Goal: Task Accomplishment & Management: Complete application form

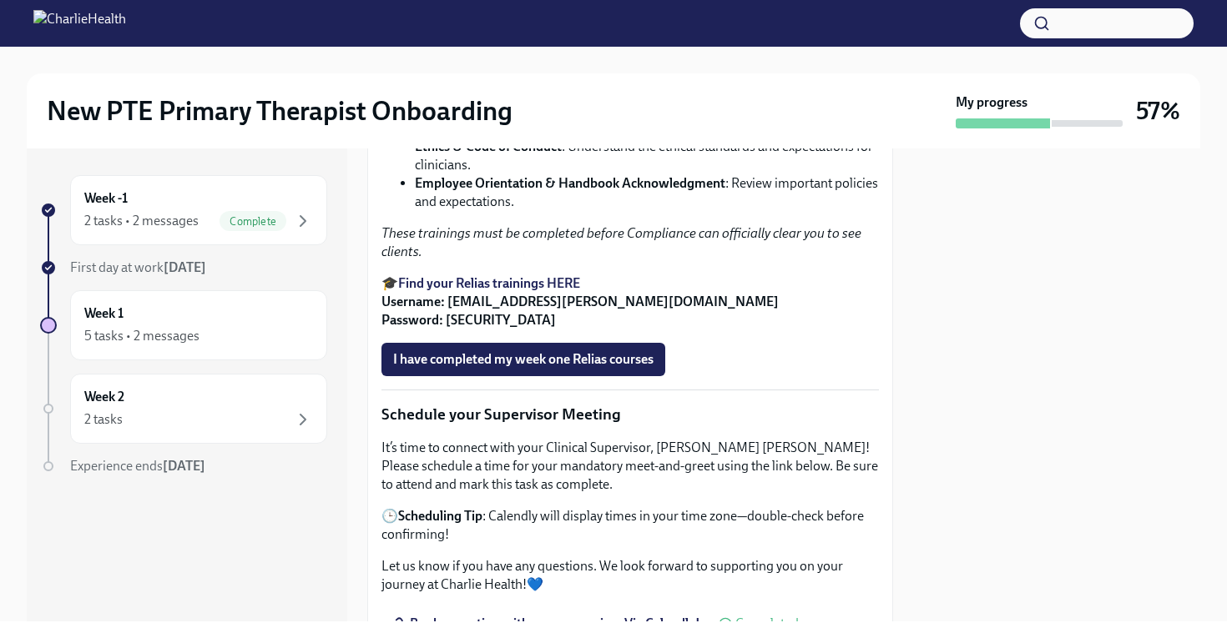
scroll to position [1183, 0]
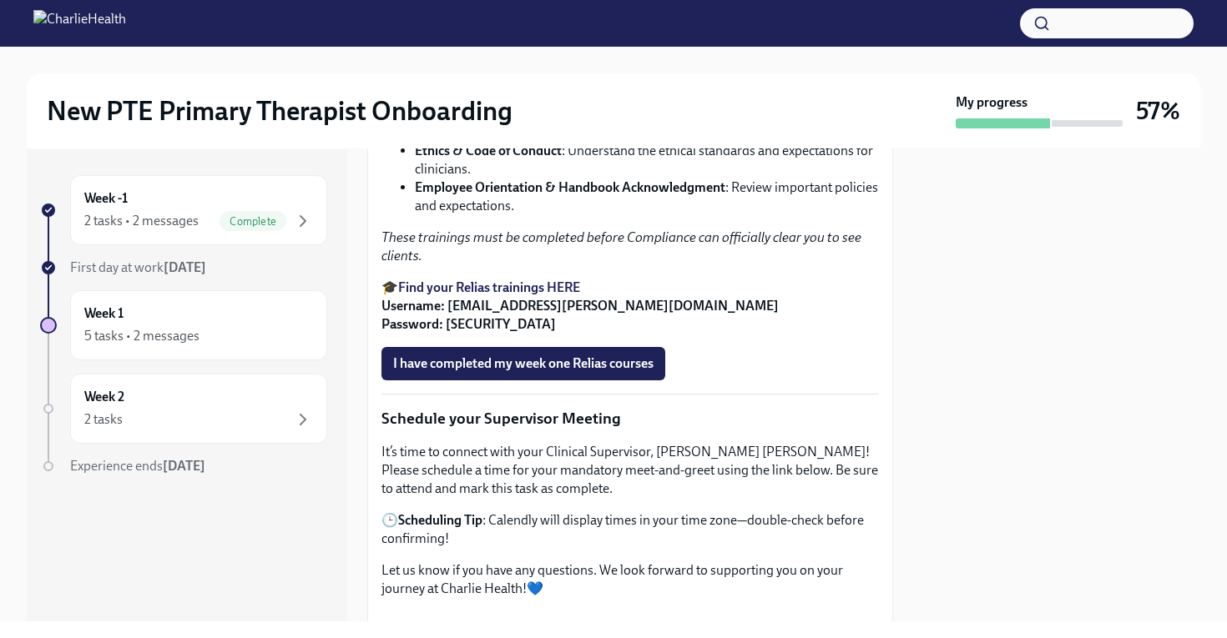
click at [503, 295] on strong "Find your Relias trainings HERE" at bounding box center [489, 288] width 182 height 16
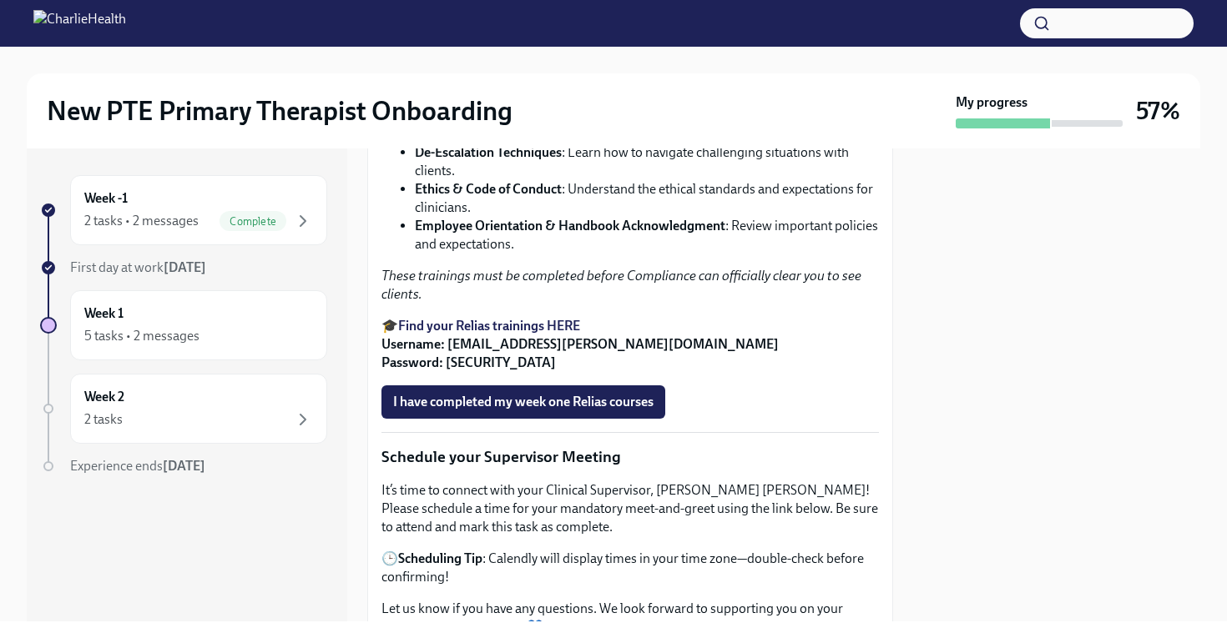
scroll to position [1157, 0]
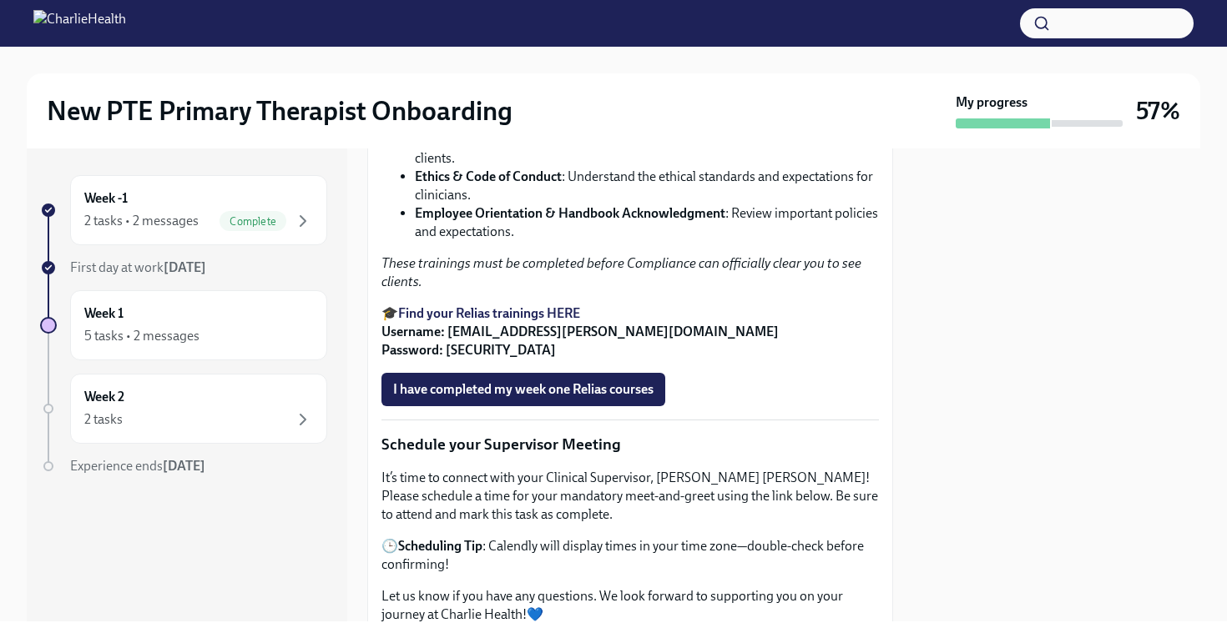
click at [506, 321] on strong "Find your Relias trainings HERE" at bounding box center [489, 313] width 182 height 16
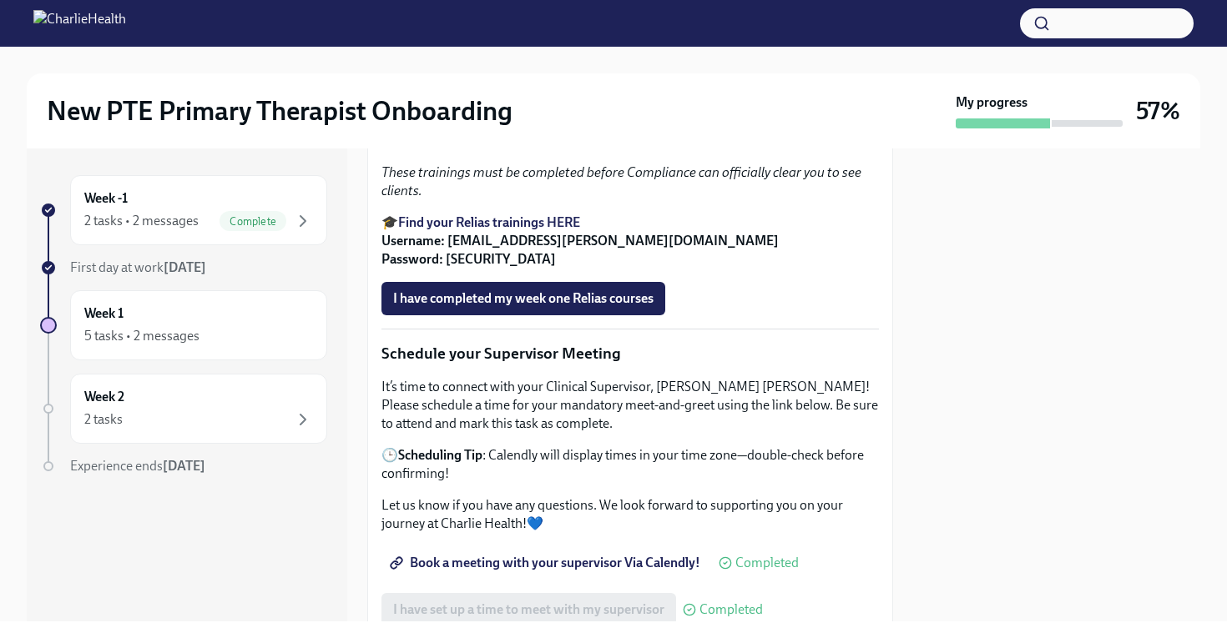
scroll to position [1261, 0]
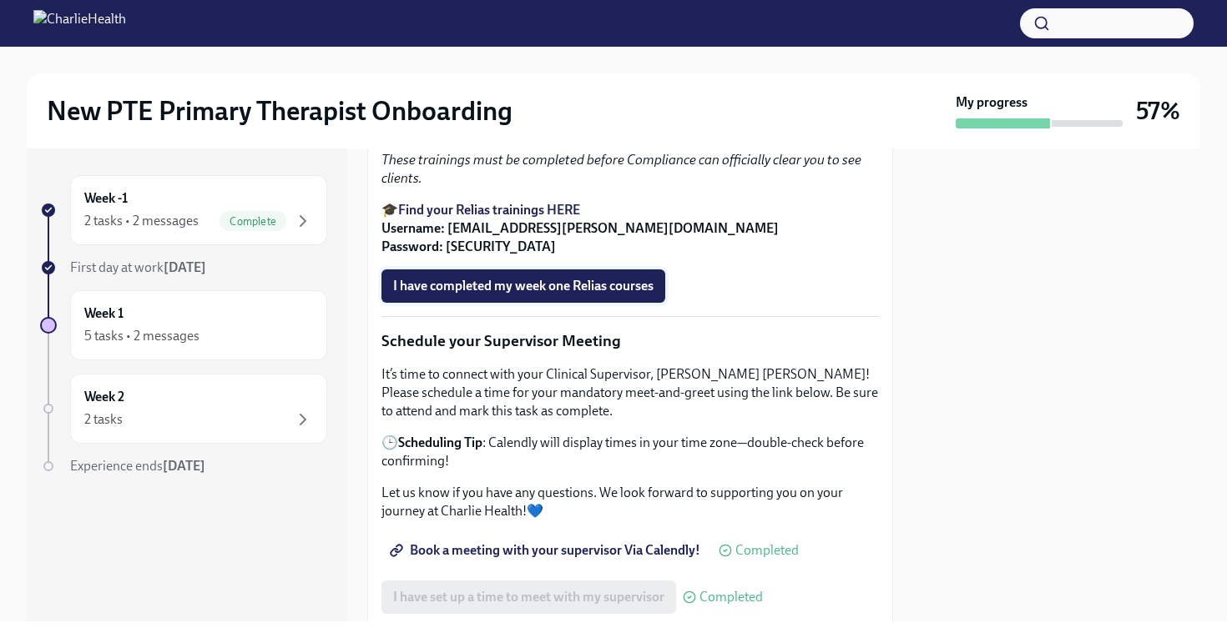
click at [537, 295] on span "I have completed my week one Relias courses" at bounding box center [523, 286] width 260 height 17
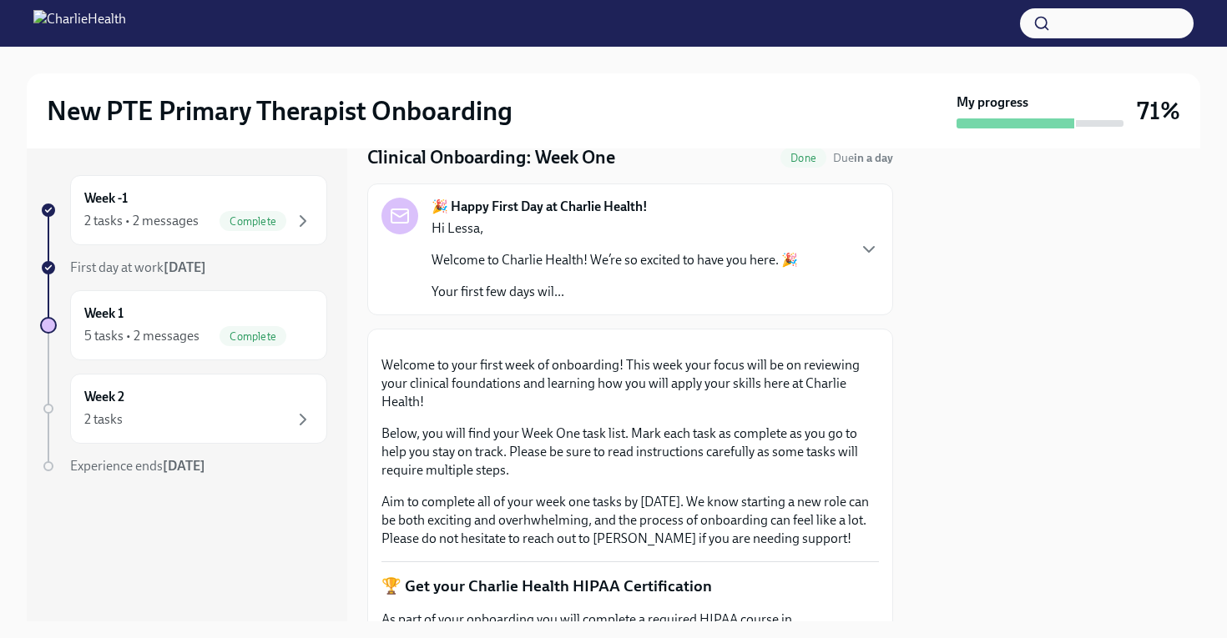
scroll to position [0, 0]
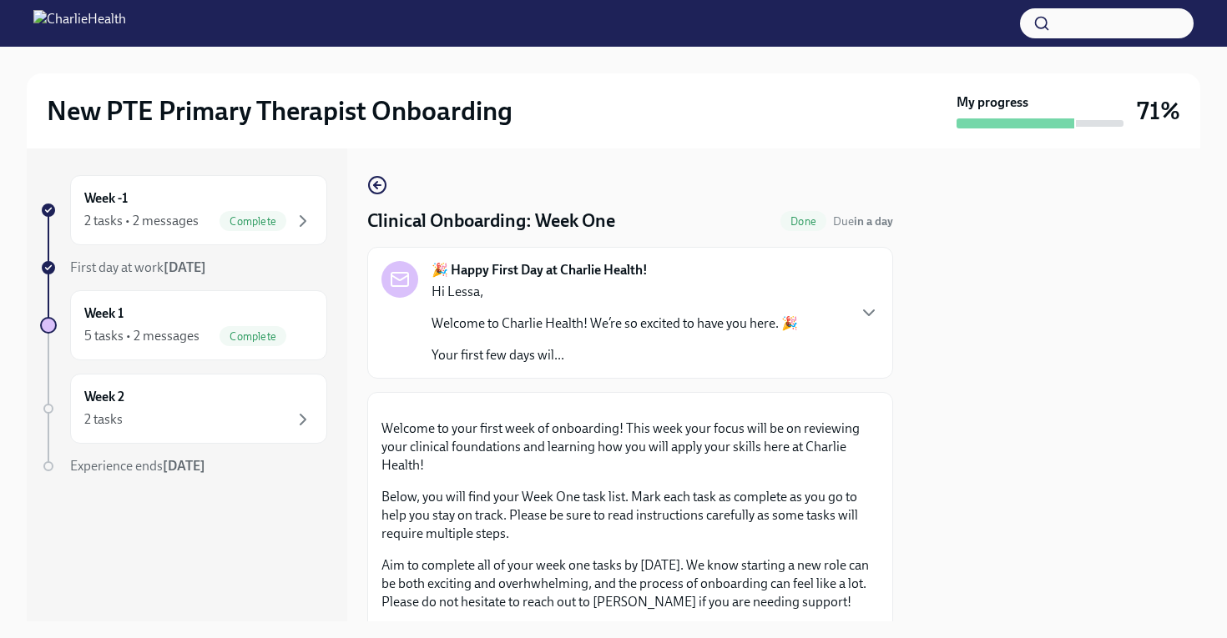
click at [619, 333] on p "Welcome to Charlie Health! We’re so excited to have you here. 🎉" at bounding box center [614, 324] width 366 height 18
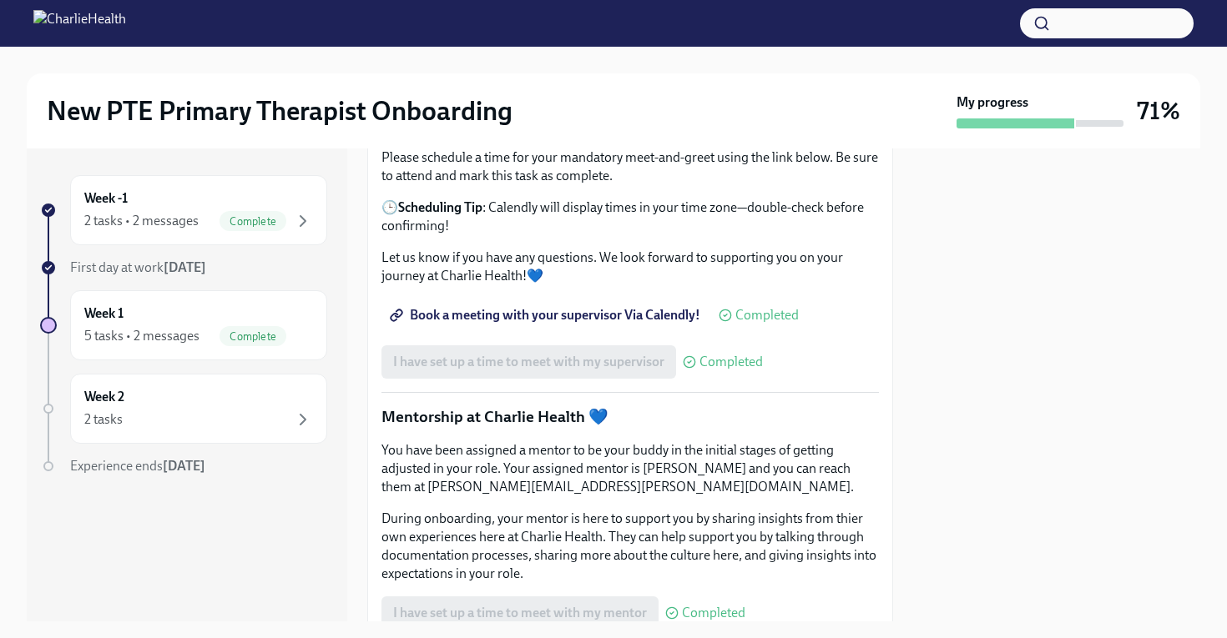
scroll to position [2839, 0]
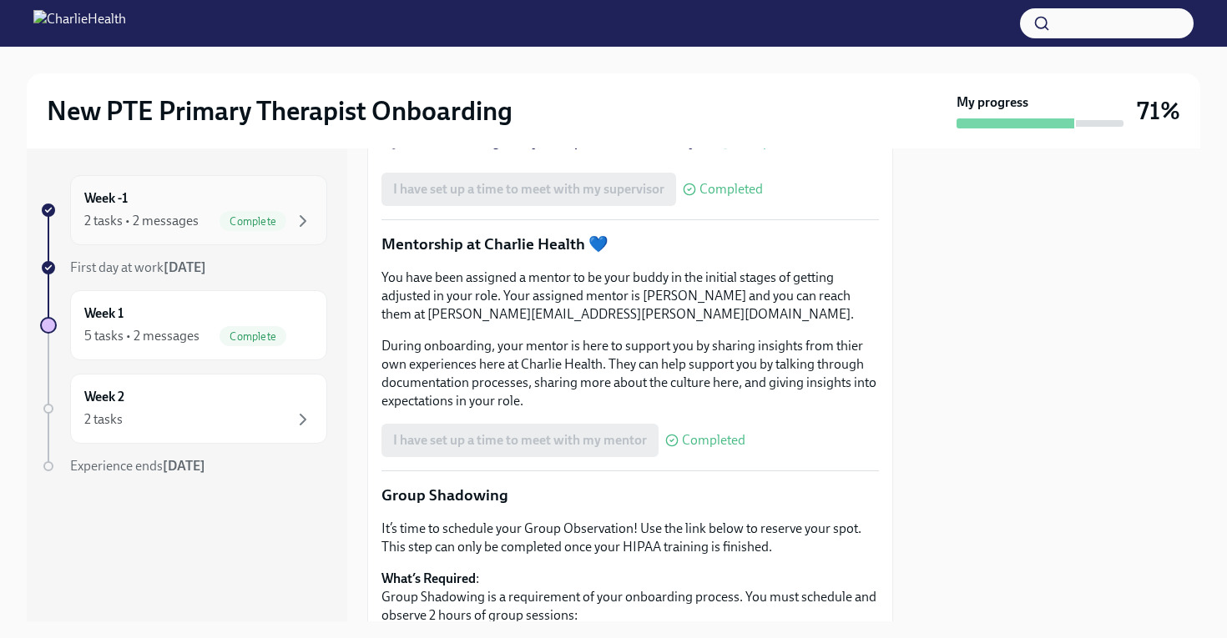
click at [158, 204] on div "Week -1 2 tasks • 2 messages Complete" at bounding box center [198, 210] width 229 height 42
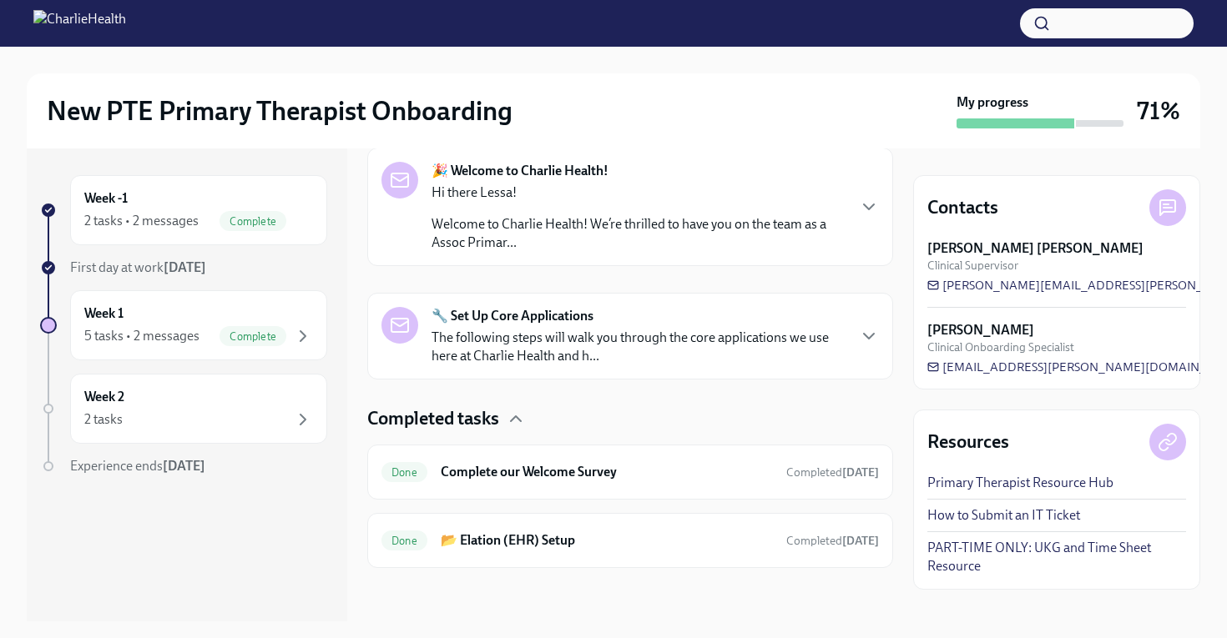
scroll to position [275, 0]
click at [965, 554] on link "PART-TIME ONLY: UKG and Time Sheet Resource" at bounding box center [1056, 557] width 259 height 37
click at [192, 429] on div "2 tasks" at bounding box center [198, 420] width 229 height 20
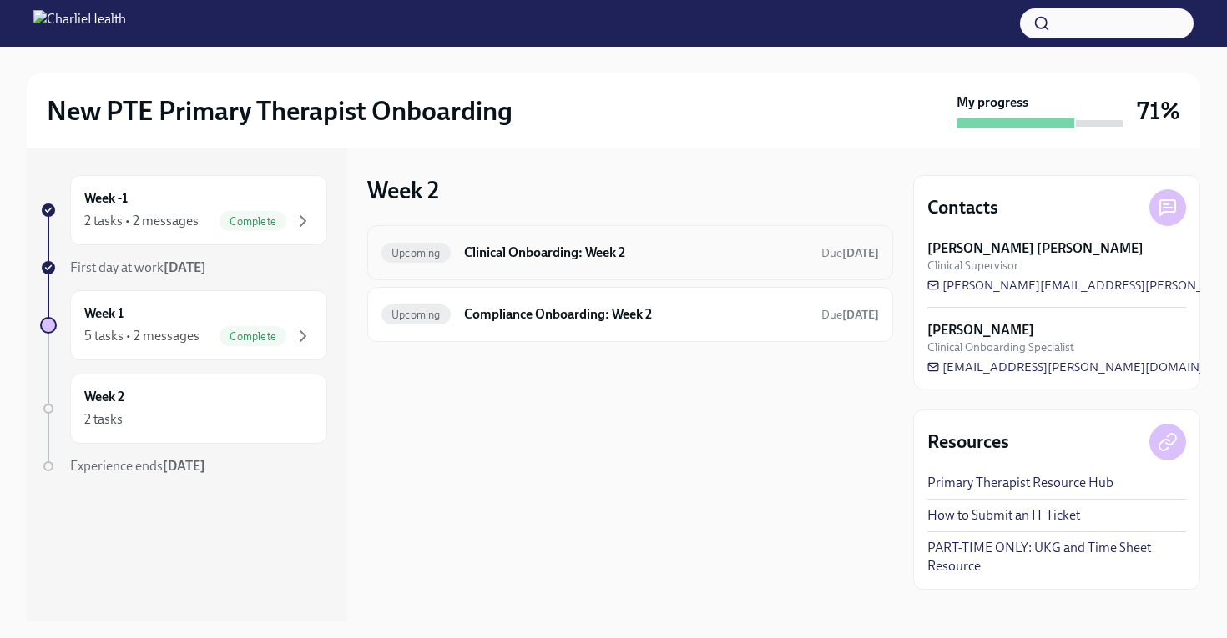
click at [602, 241] on div "Upcoming Clinical Onboarding: Week 2 Due in 8 days" at bounding box center [629, 252] width 497 height 27
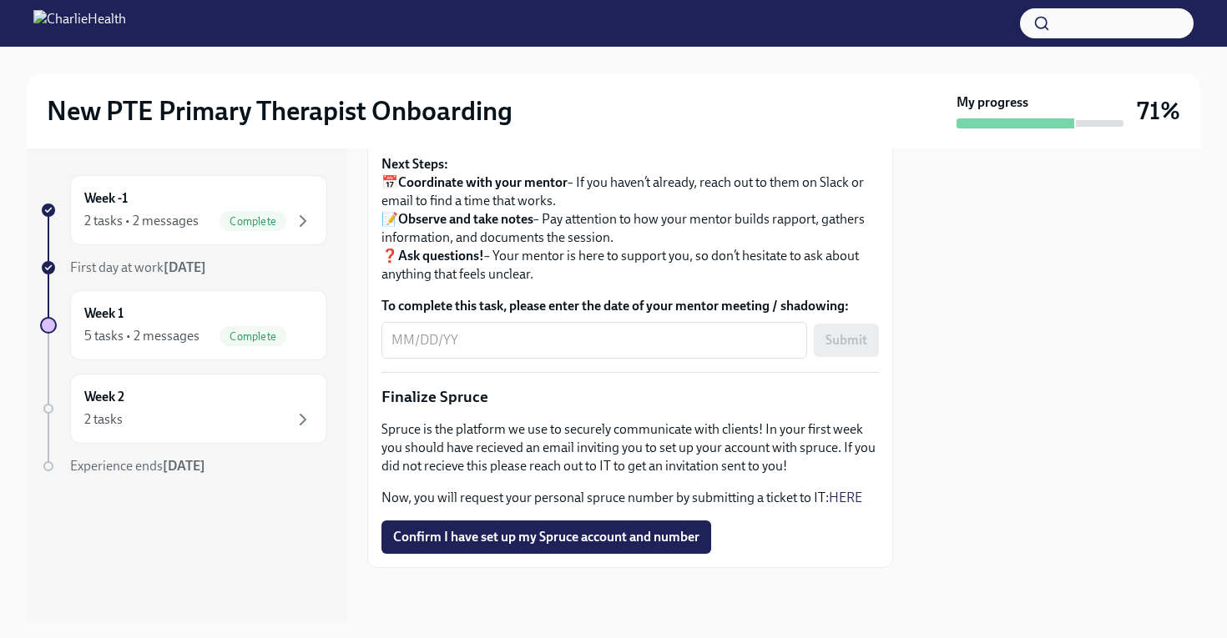
scroll to position [1960, 0]
click at [562, 540] on span "Confirm I have set up my Spruce account and number" at bounding box center [546, 537] width 306 height 17
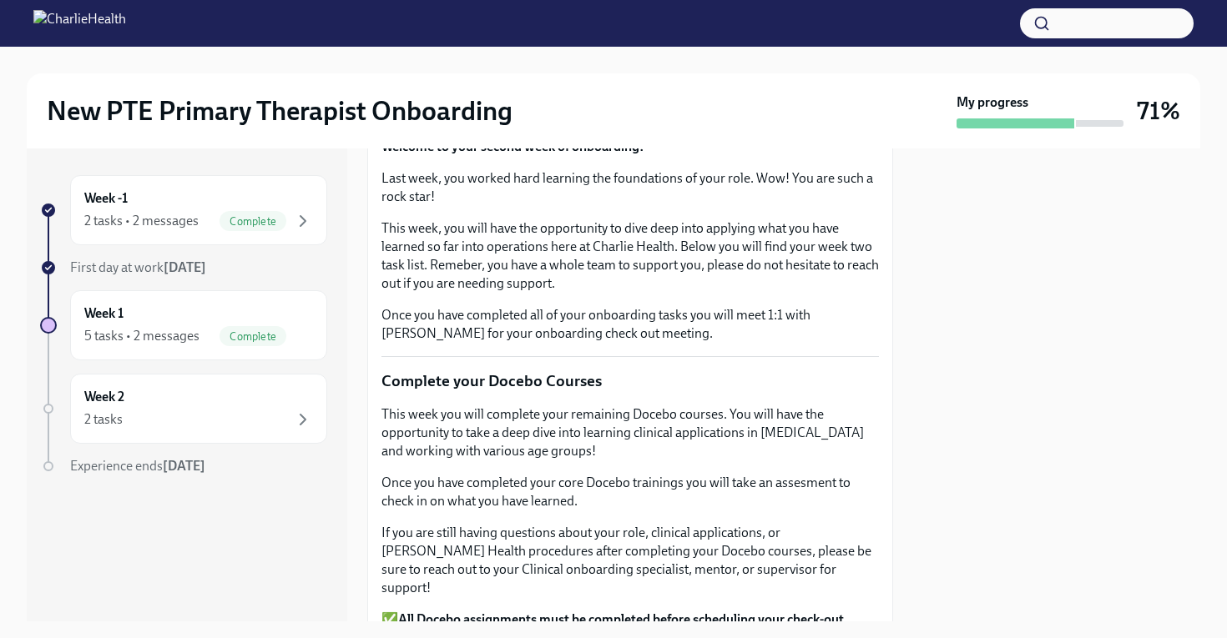
scroll to position [0, 0]
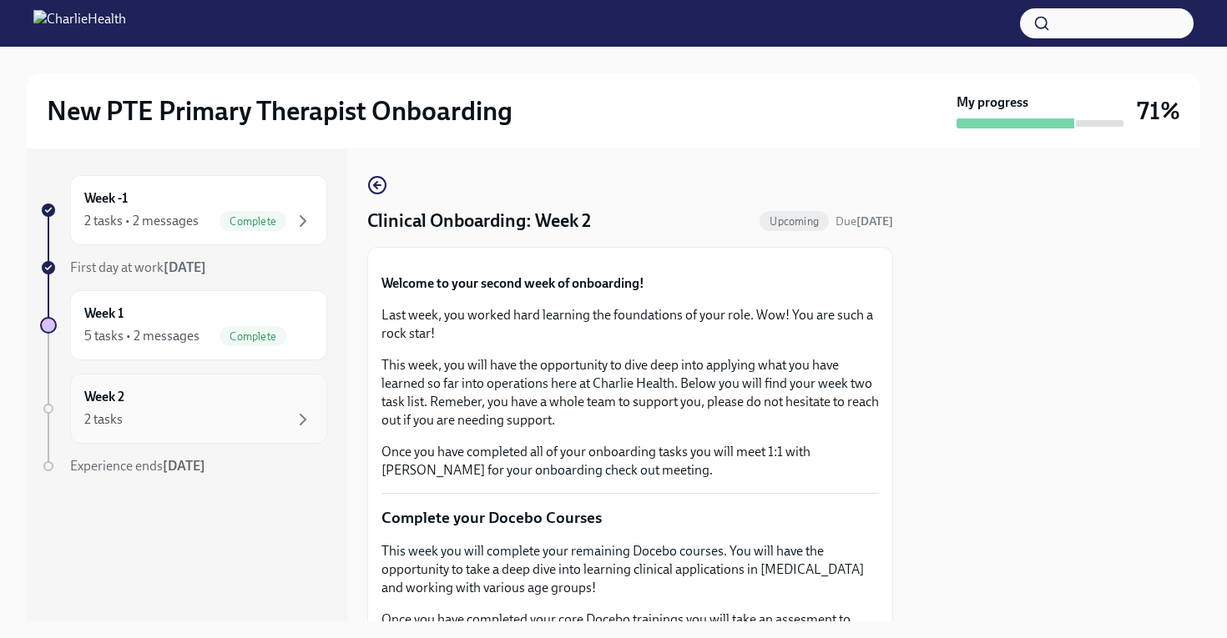
click at [249, 396] on div "Week 2 2 tasks" at bounding box center [198, 409] width 229 height 42
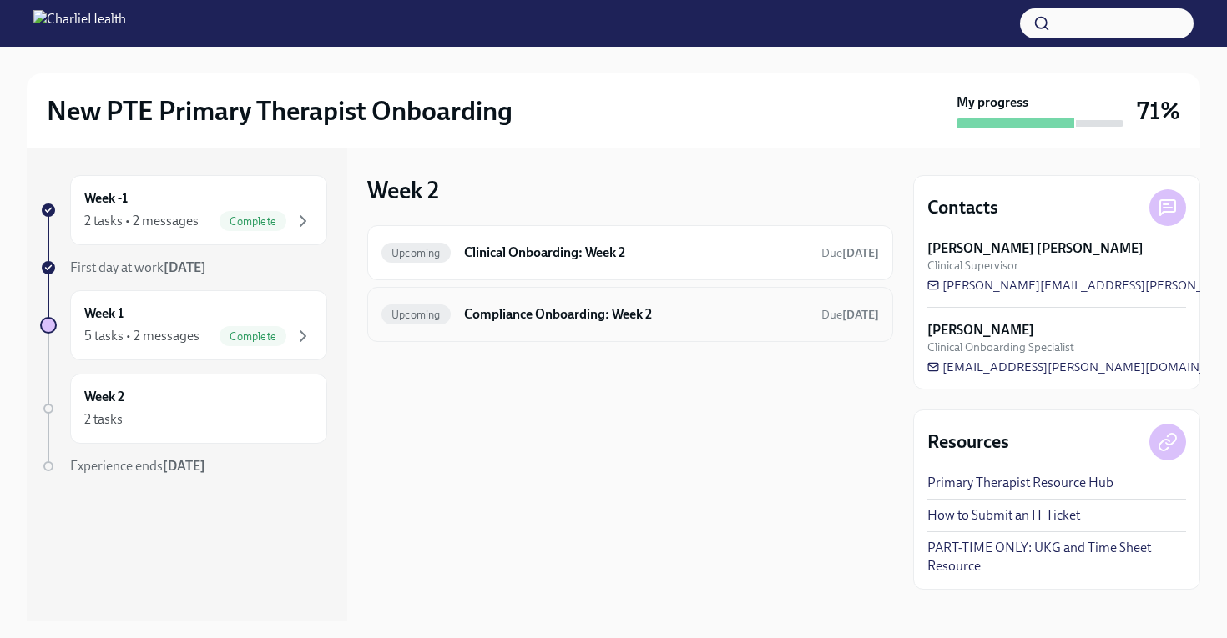
click at [560, 330] on div "Upcoming Compliance Onboarding: Week 2 Due in 8 days" at bounding box center [630, 314] width 526 height 55
click at [536, 304] on div "Upcoming Compliance Onboarding: Week 2 Due in 8 days" at bounding box center [629, 314] width 497 height 27
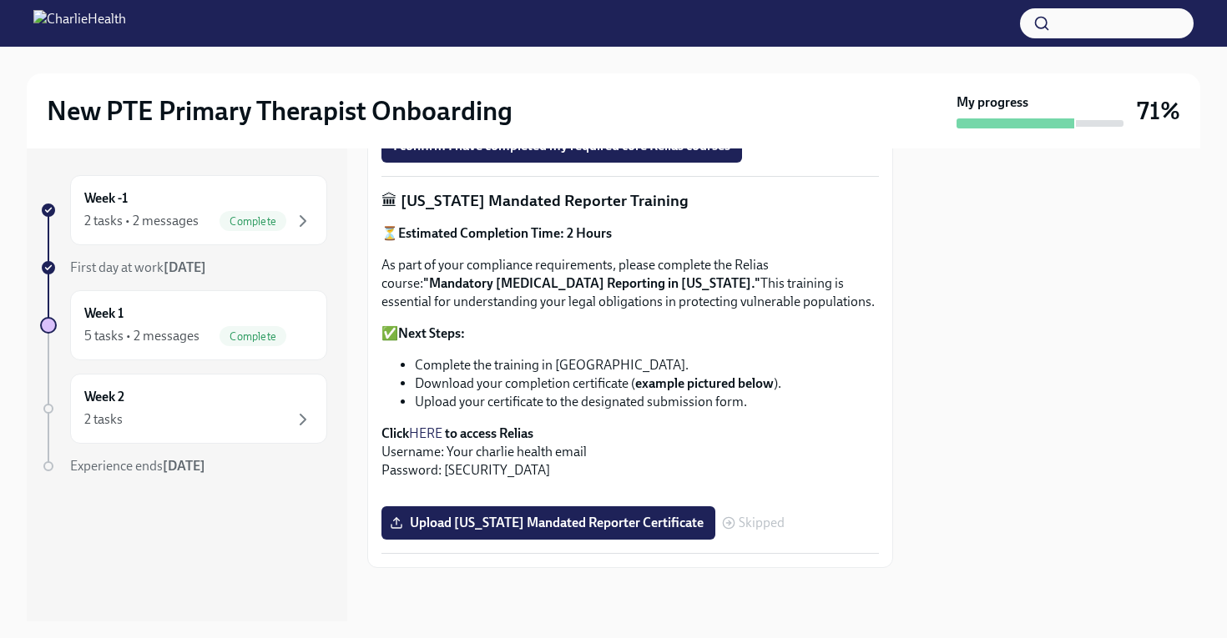
scroll to position [1252, 0]
click at [169, 424] on div "2 tasks" at bounding box center [198, 420] width 229 height 20
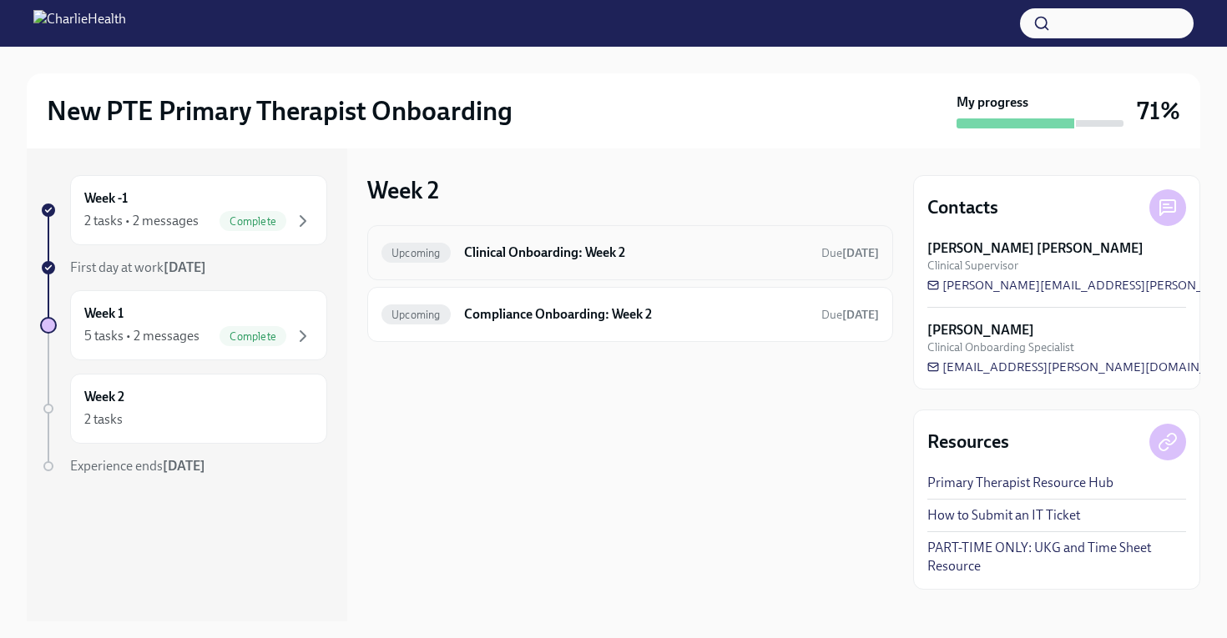
click at [558, 245] on h6 "Clinical Onboarding: Week 2" at bounding box center [636, 253] width 344 height 18
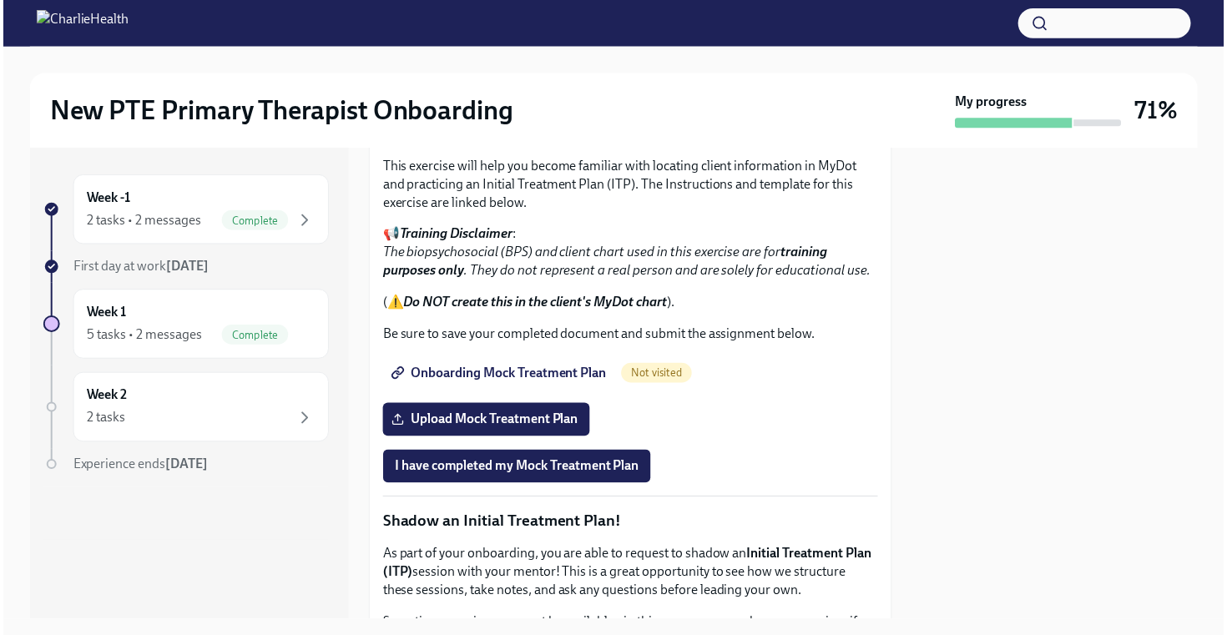
scroll to position [1211, 0]
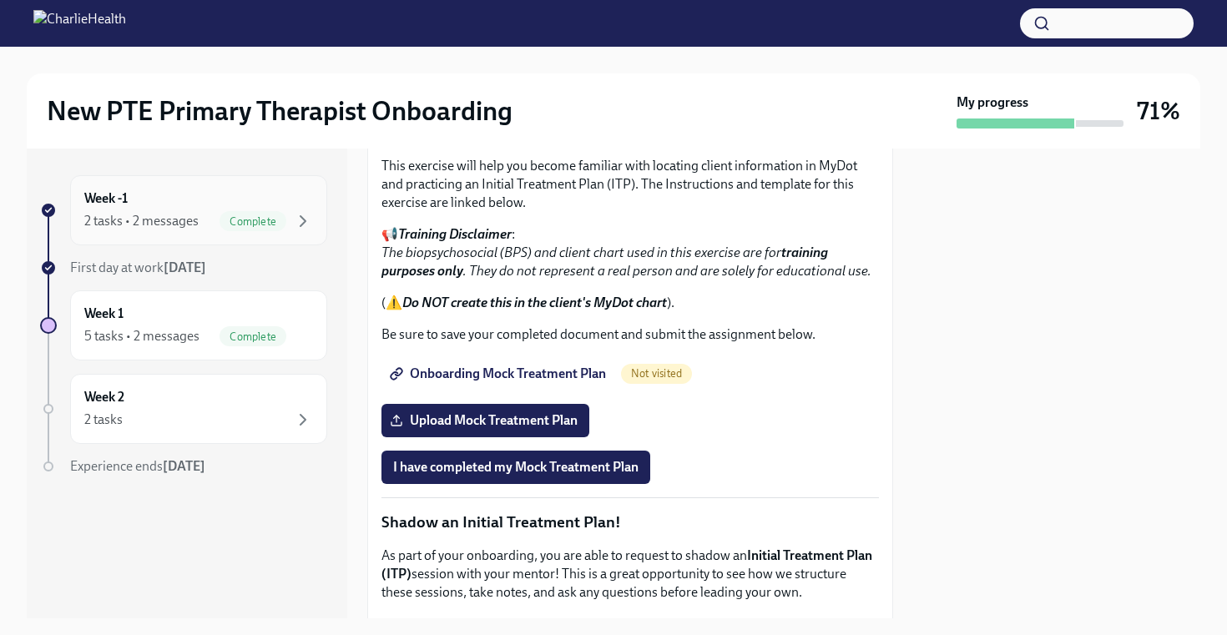
click at [178, 204] on div "Week -1 2 tasks • 2 messages Complete" at bounding box center [198, 210] width 229 height 42
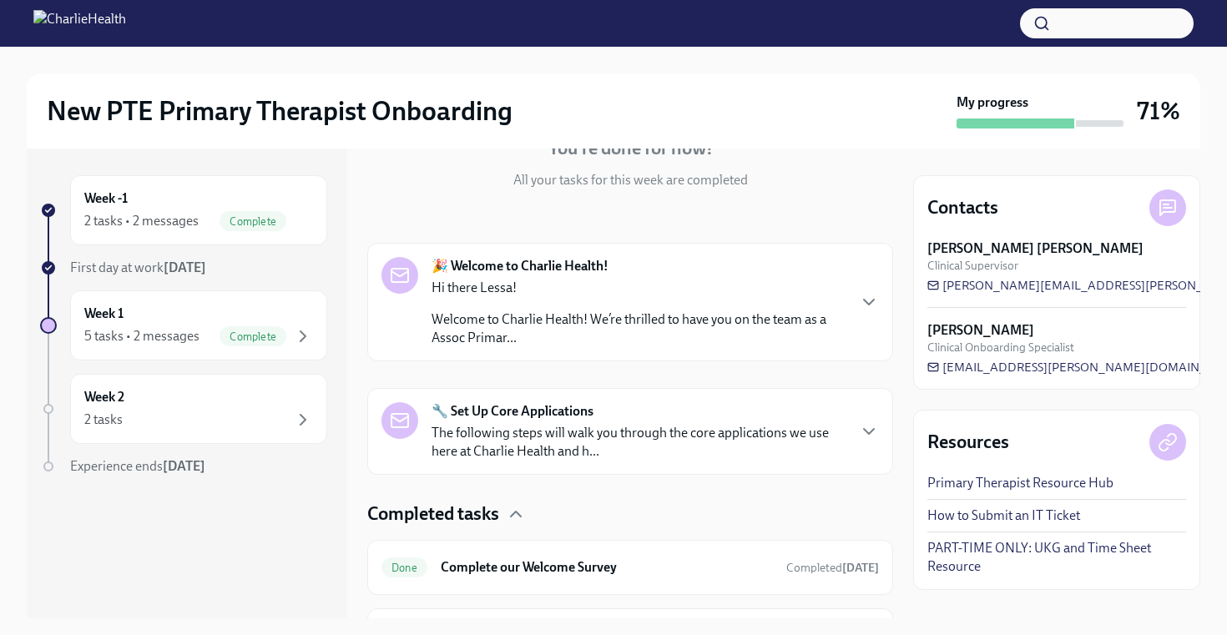
scroll to position [280, 0]
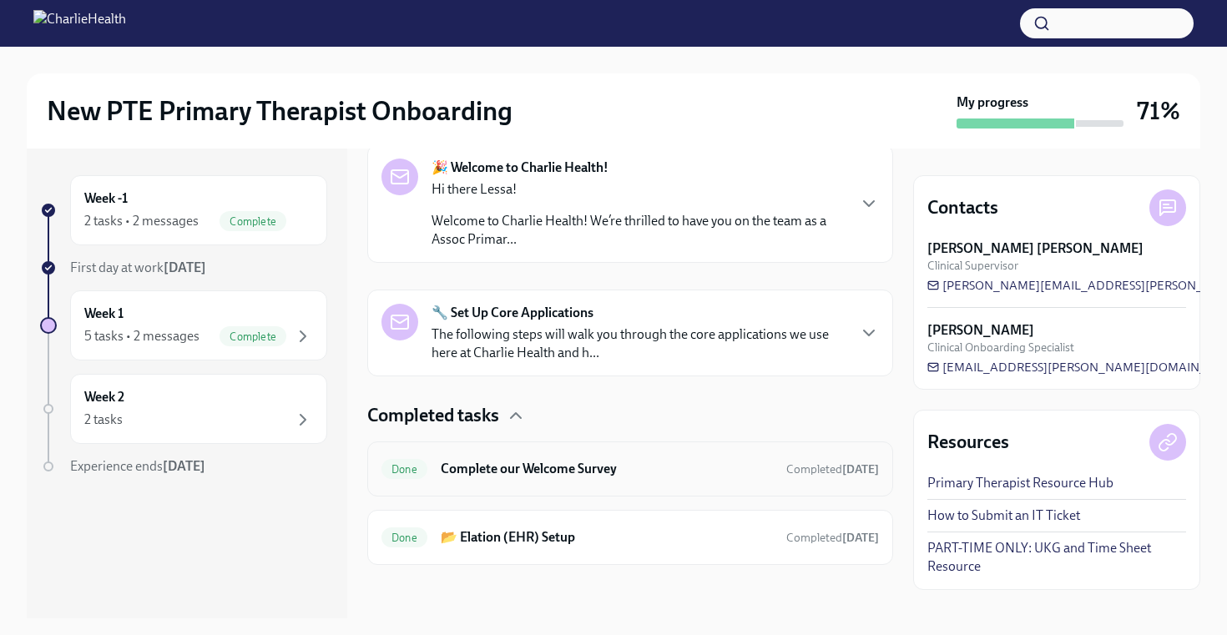
click at [609, 464] on h6 "Complete our Welcome Survey" at bounding box center [607, 469] width 332 height 18
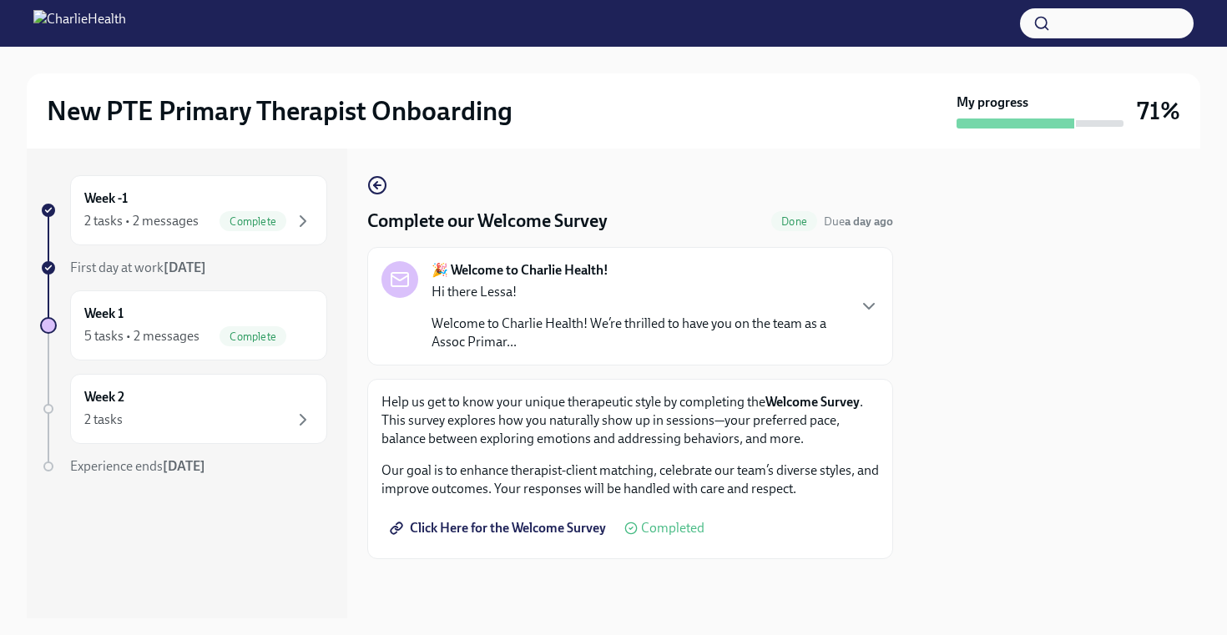
click at [506, 527] on span "Click Here for the Welcome Survey" at bounding box center [499, 528] width 213 height 17
click at [534, 316] on p "Welcome to Charlie Health! We’re thrilled to have you on the team as a Assoc Pr…" at bounding box center [638, 333] width 414 height 37
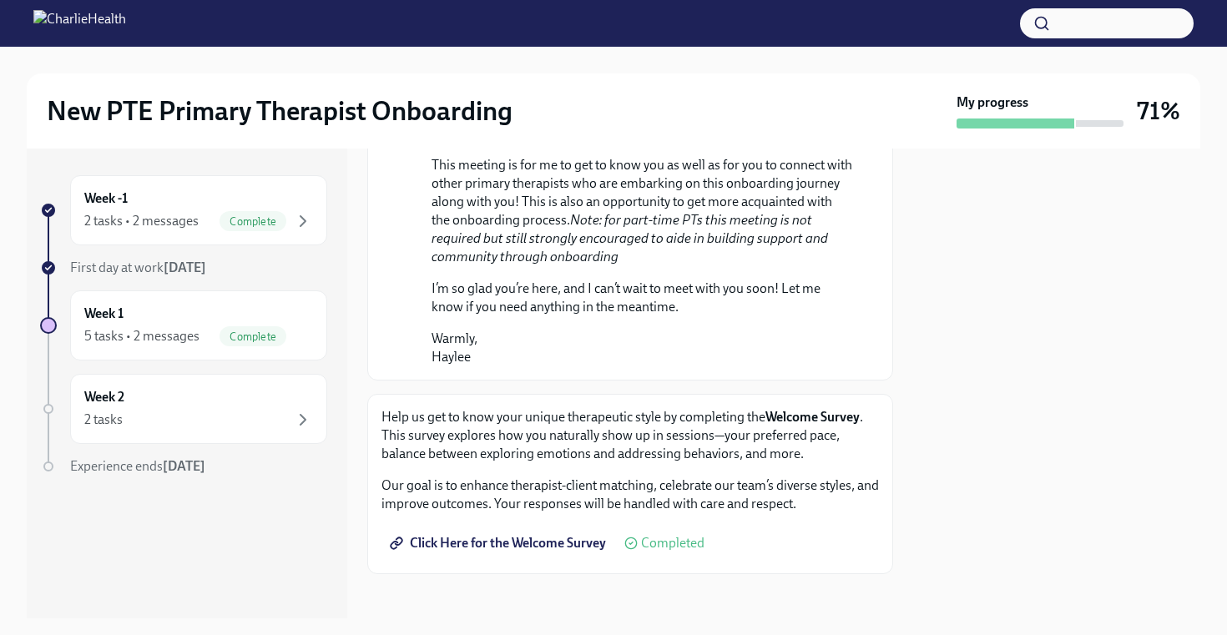
scroll to position [1030, 0]
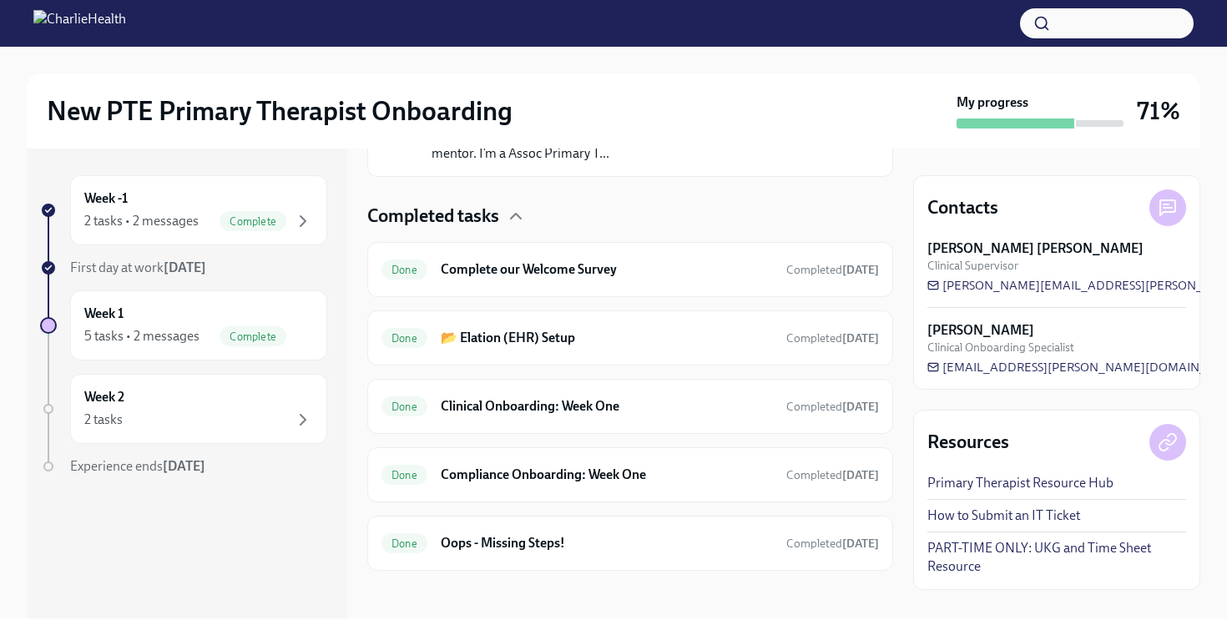
scroll to position [530, 0]
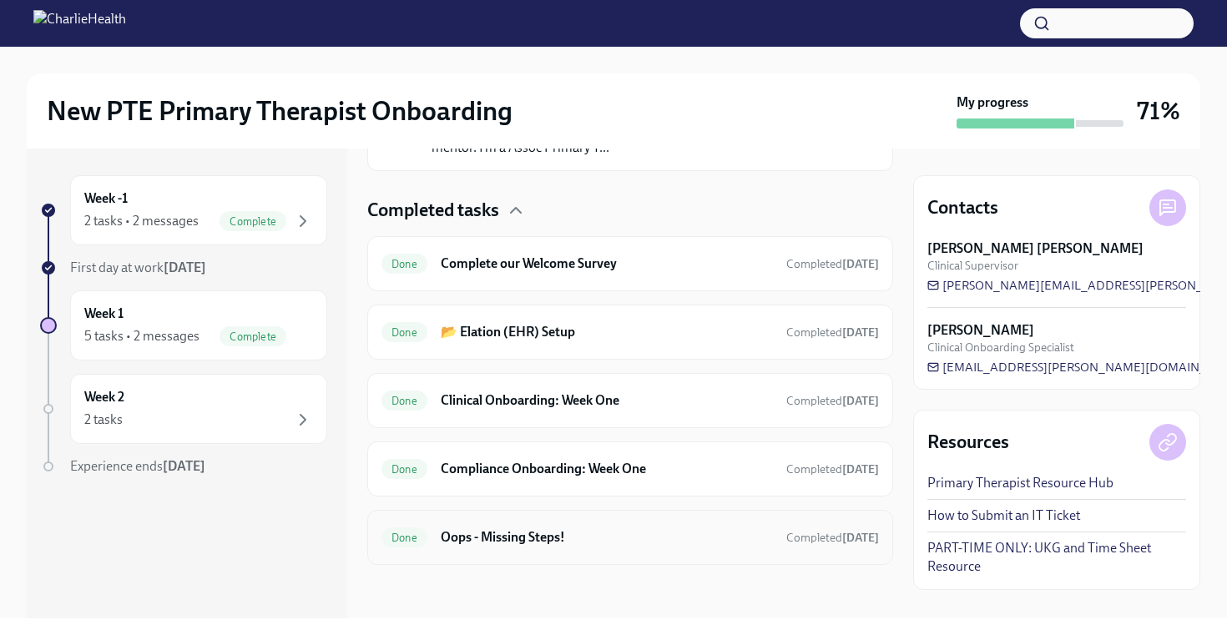
click at [604, 533] on h6 "Oops - Missing Steps!" at bounding box center [607, 537] width 332 height 18
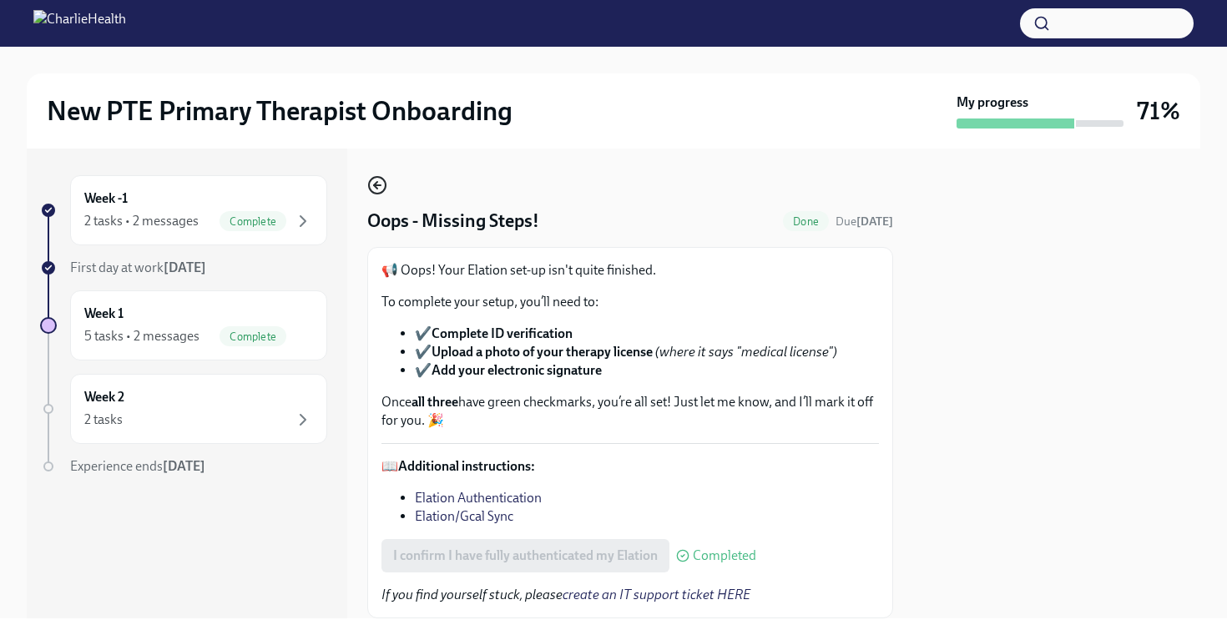
click at [372, 178] on circle "button" at bounding box center [377, 185] width 17 height 17
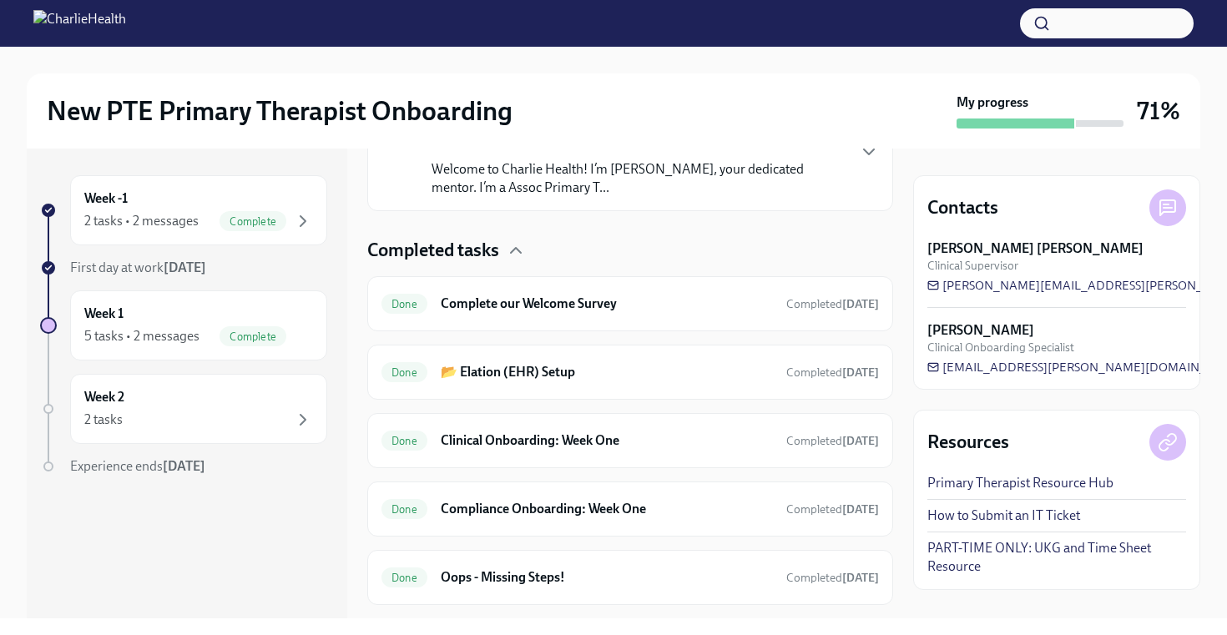
scroll to position [530, 0]
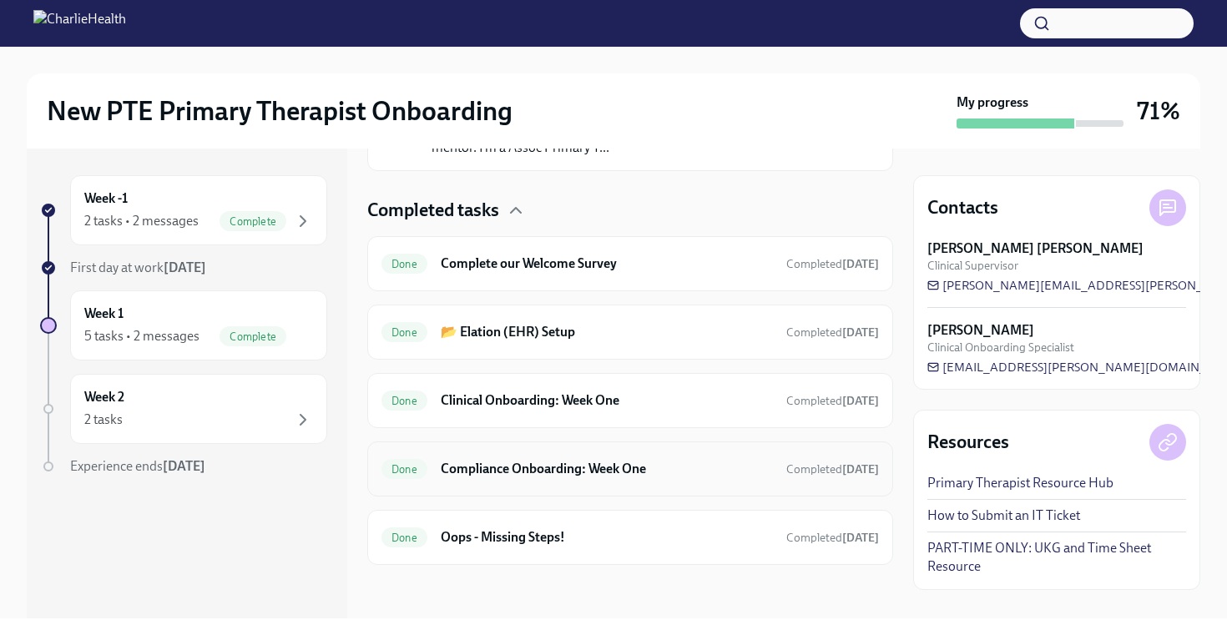
click at [480, 456] on div "Done Compliance Onboarding: Week One Completed [DATE]" at bounding box center [629, 469] width 497 height 27
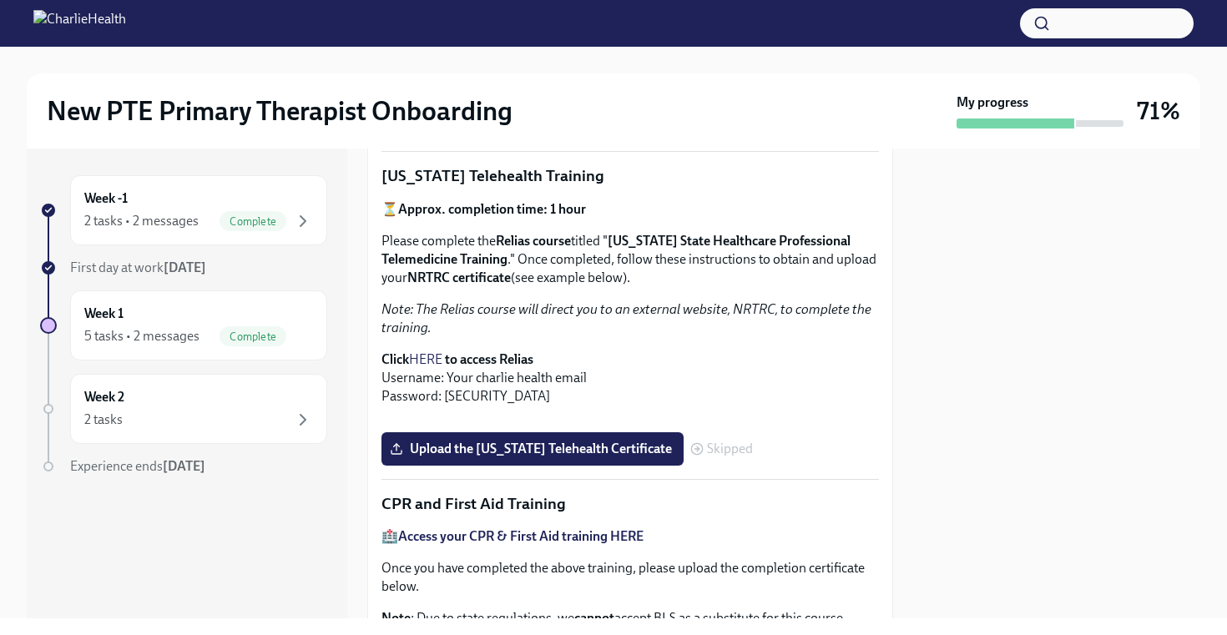
scroll to position [442, 0]
